Goal: Information Seeking & Learning: Find specific fact

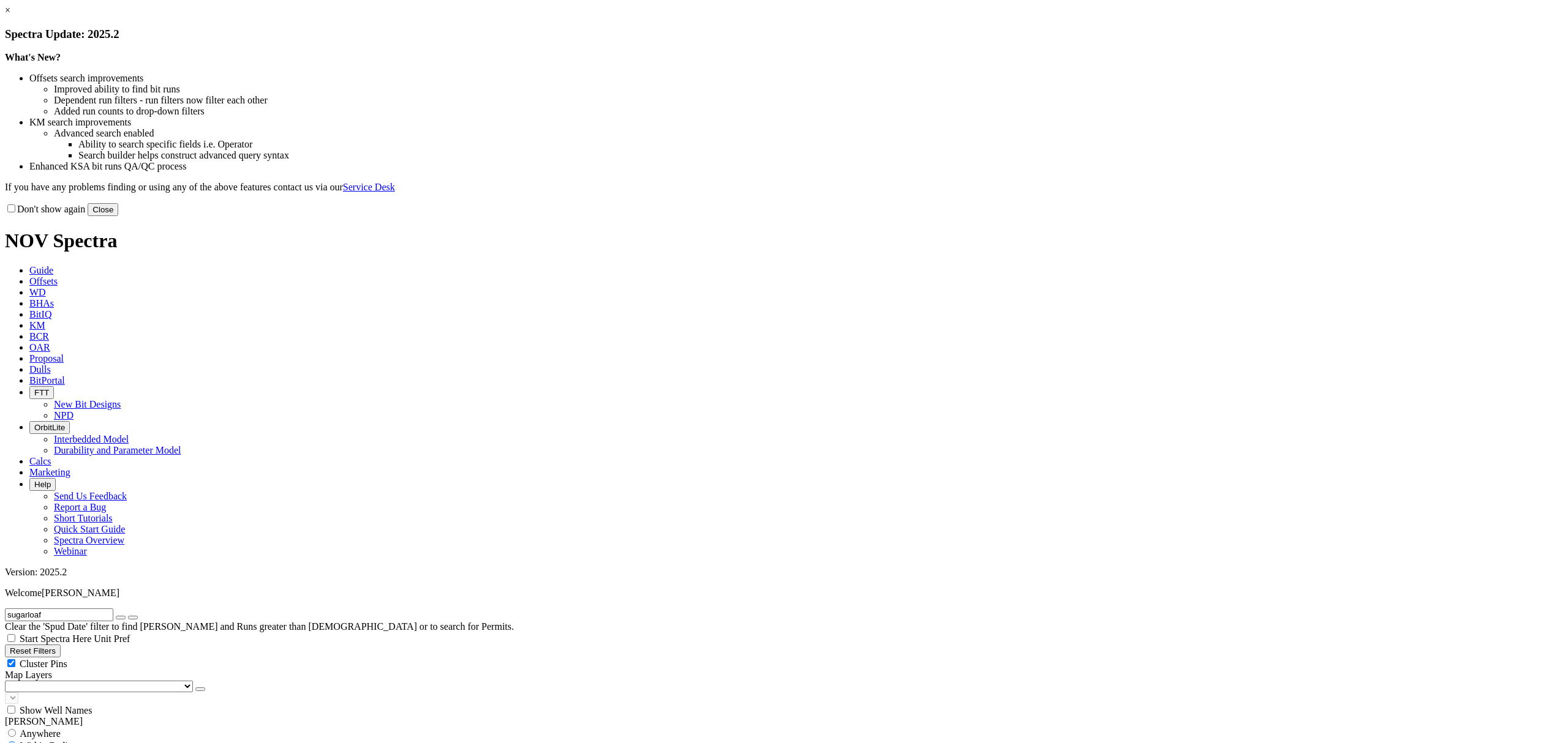
click at [118, 216] on button "Close" at bounding box center [102, 210] width 31 height 13
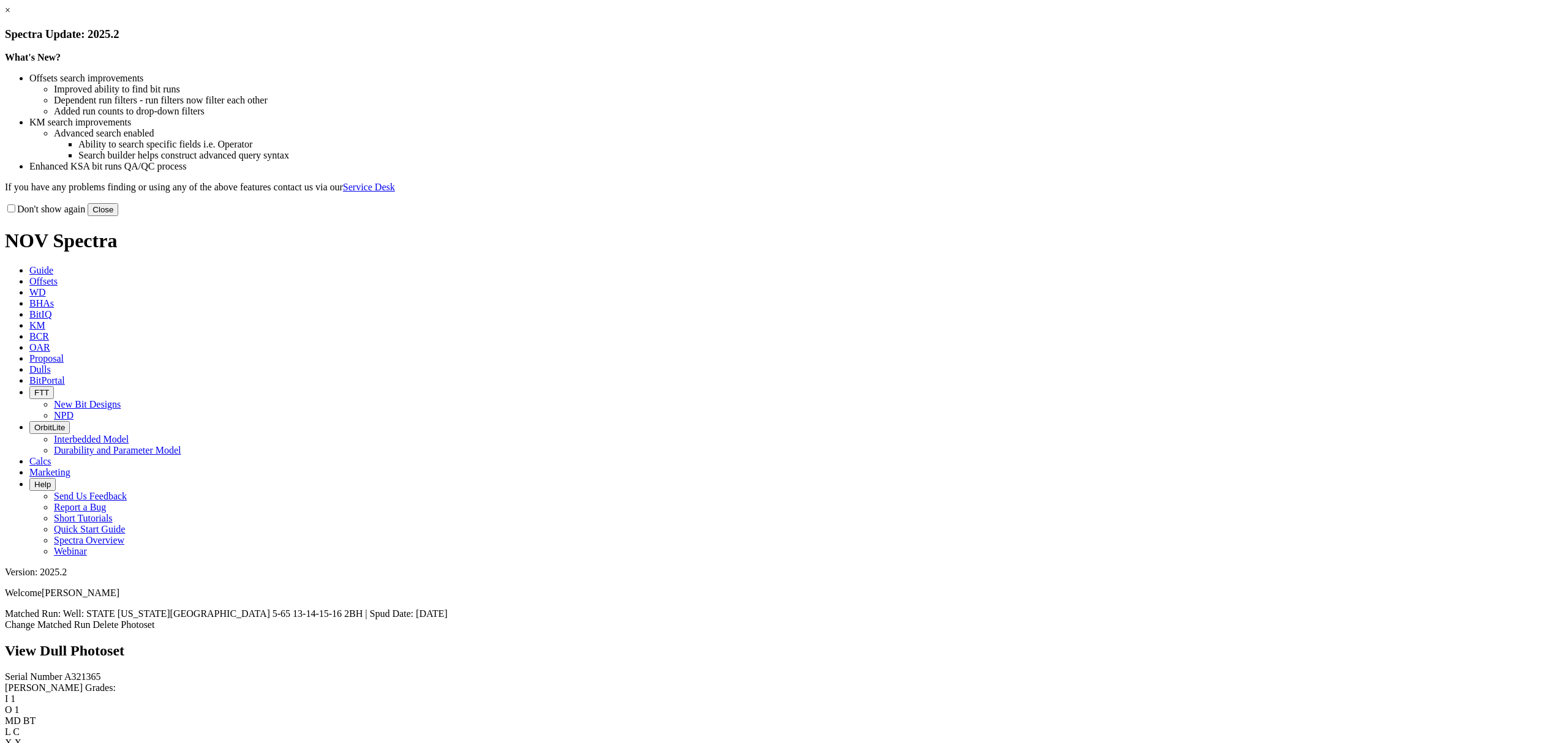
click at [118, 216] on button "Close" at bounding box center [102, 210] width 31 height 13
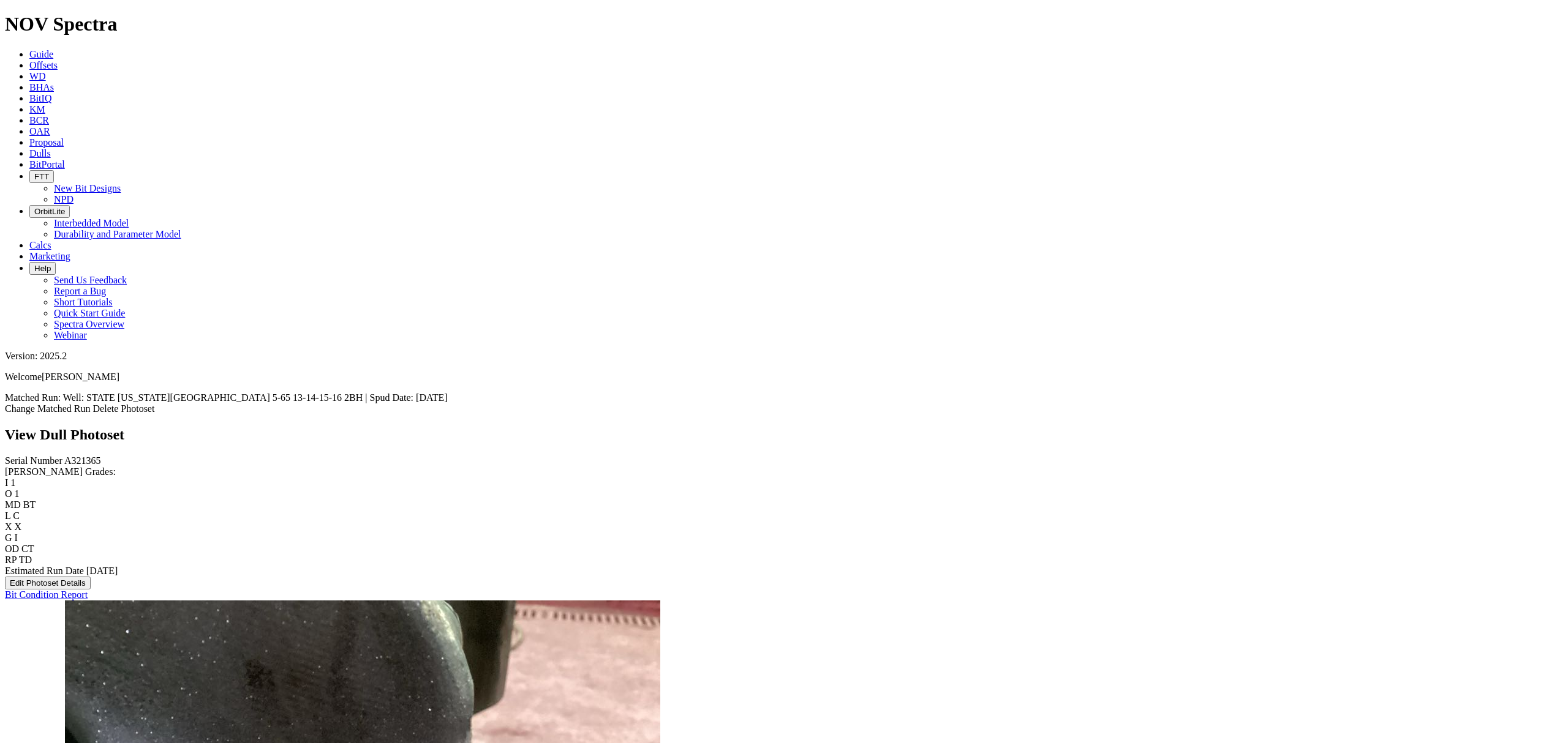
click at [53, 49] on link "Guide" at bounding box center [42, 54] width 24 height 10
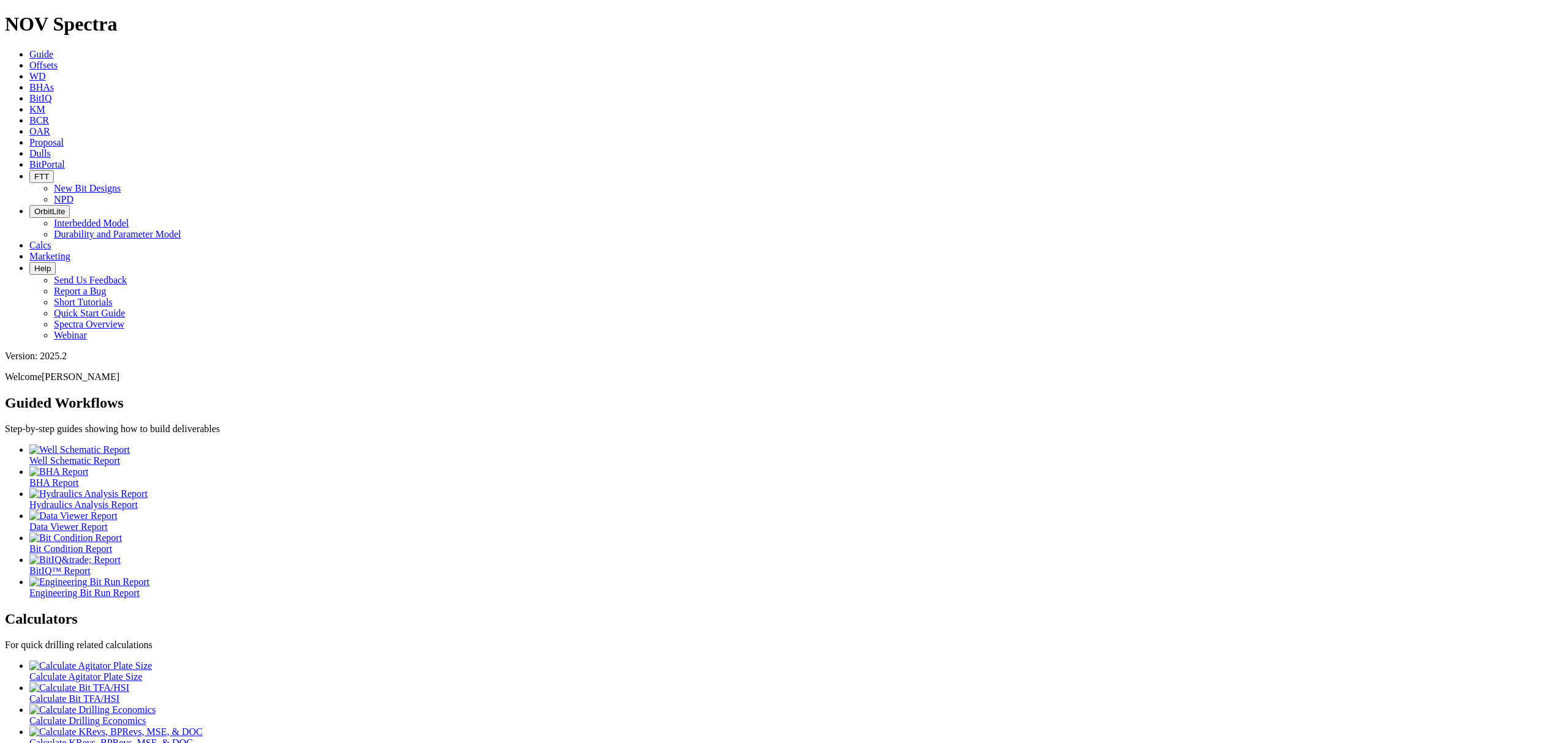
click at [58, 60] on link "Offsets" at bounding box center [44, 65] width 28 height 10
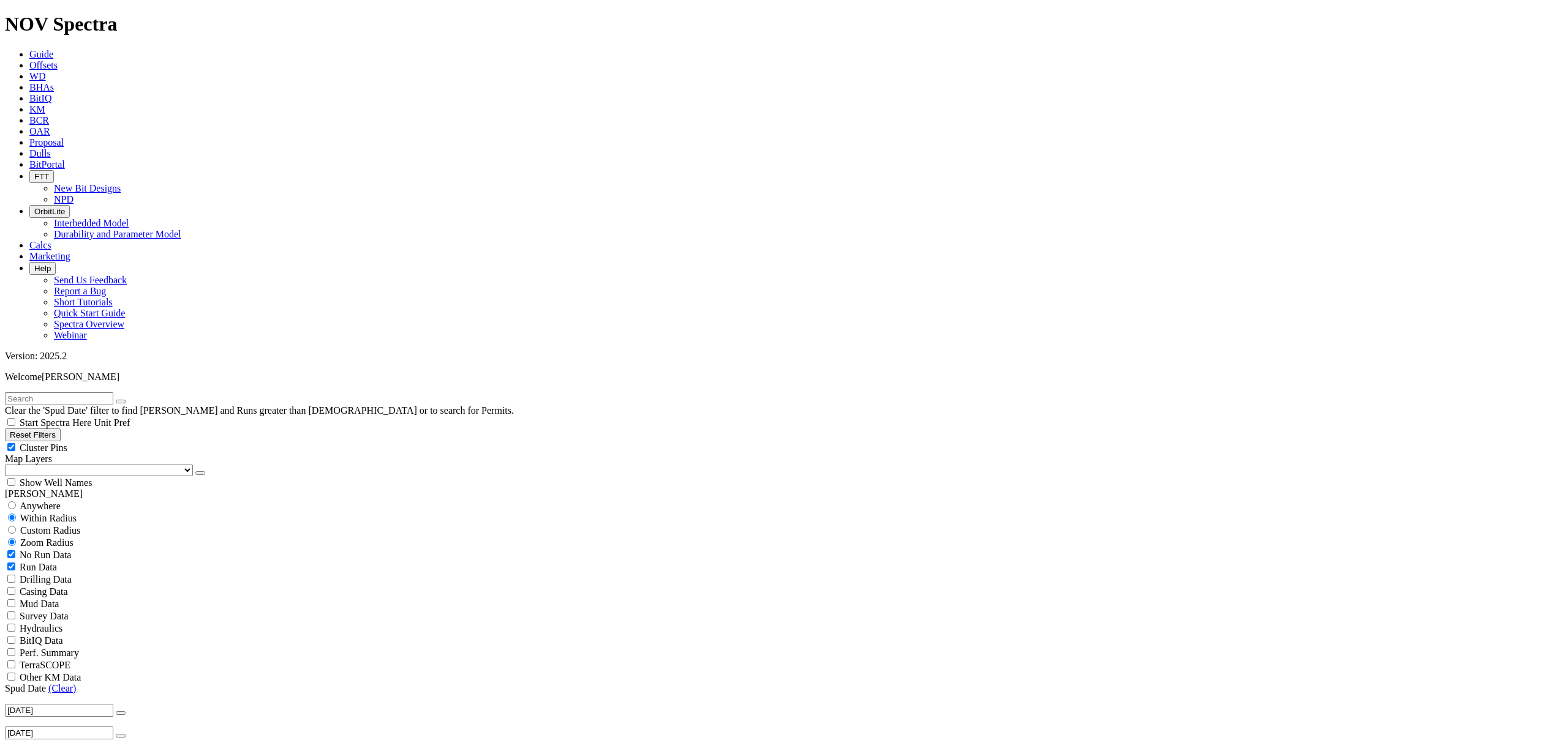
click at [67, 392] on input "text" at bounding box center [58, 399] width 109 height 13
type input "X1"
